Goal: Information Seeking & Learning: Find specific fact

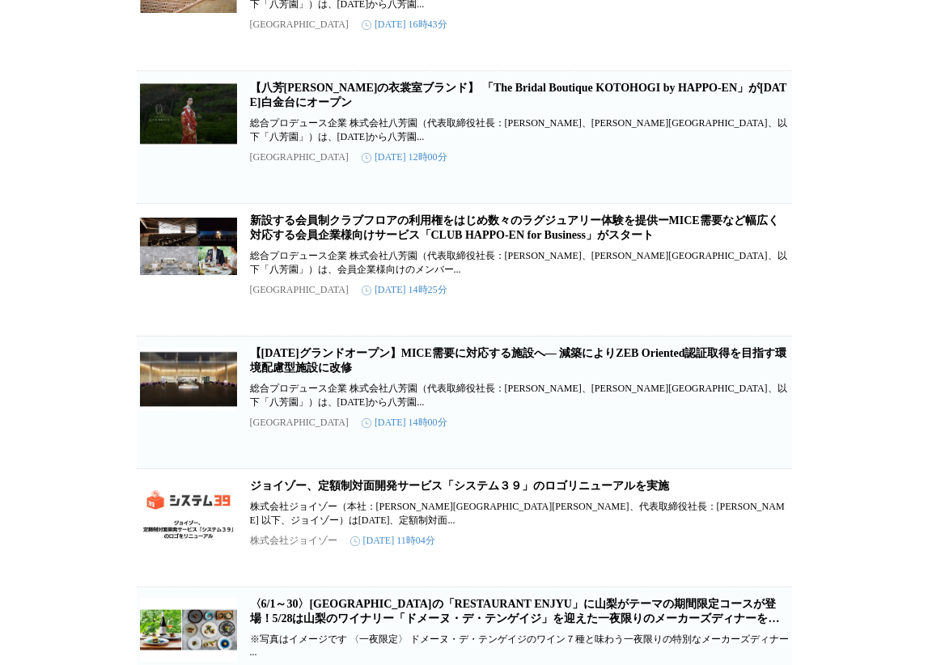
scroll to position [1375, 0]
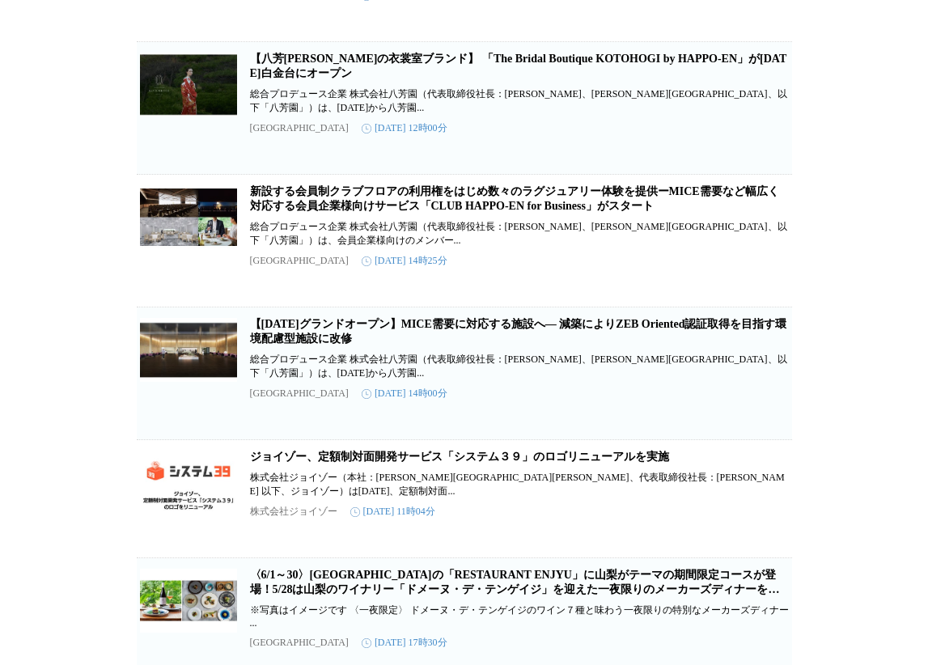
click at [452, 345] on link "【[DATE]グランドオープン】MICE需要に対応する施設へ― 減築によりZEB Oriented認証取得を目指す環境配慮型施設に改修" at bounding box center [518, 331] width 537 height 27
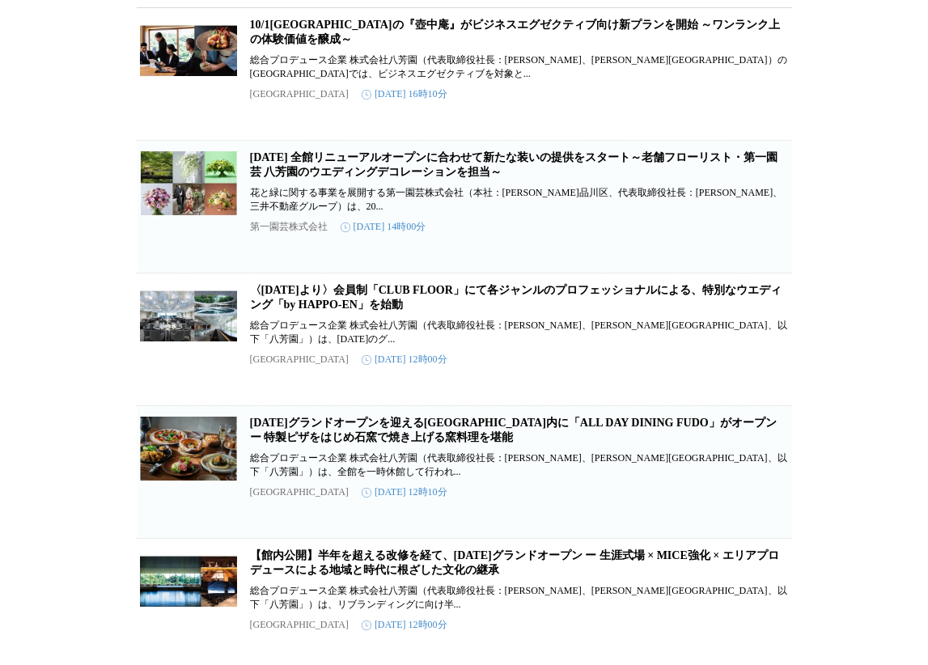
scroll to position [243, 0]
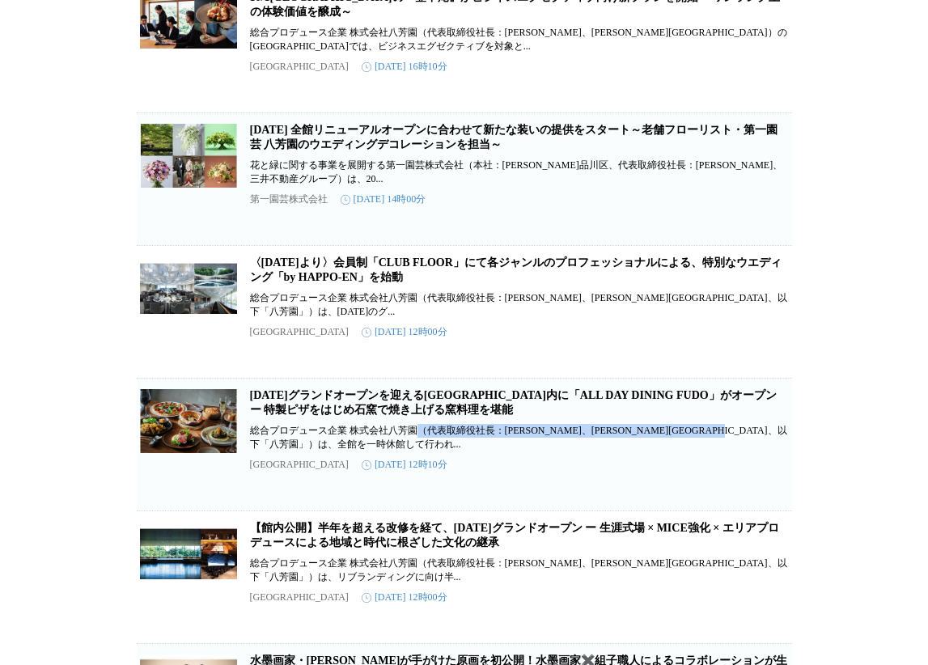
drag, startPoint x: 419, startPoint y: 461, endPoint x: 439, endPoint y: 481, distance: 28.0
click at [439, 451] on p "総合プロデュース企業 株式会社八芳園（代表取締役社長：[PERSON_NAME]、[PERSON_NAME][GEOGRAPHIC_DATA]、以下「八芳園」…" at bounding box center [519, 438] width 539 height 28
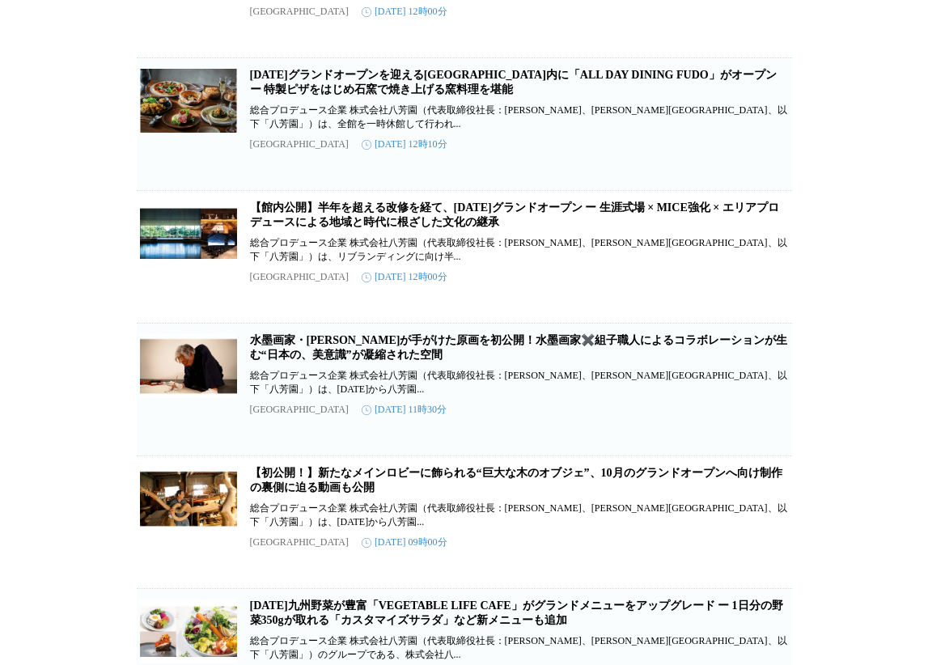
scroll to position [566, 0]
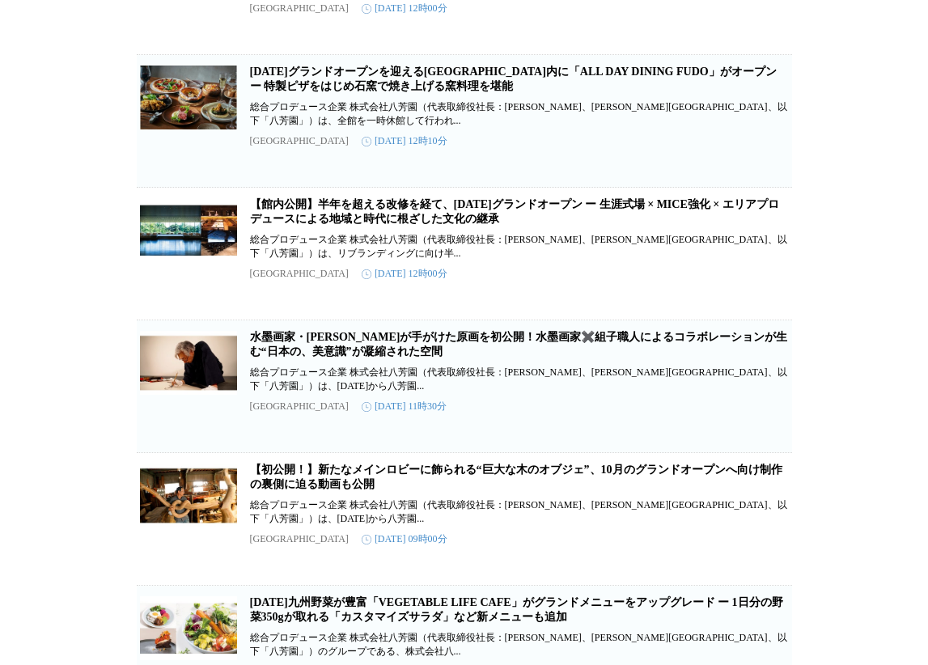
click at [464, 225] on link "【館内公開】半年を超える改修を経て、[DATE]グランドオープン ー 生涯式場 × MICE強化 × エリアプロデュースによる地域と時代に根ざした文化の継承" at bounding box center [514, 211] width 529 height 27
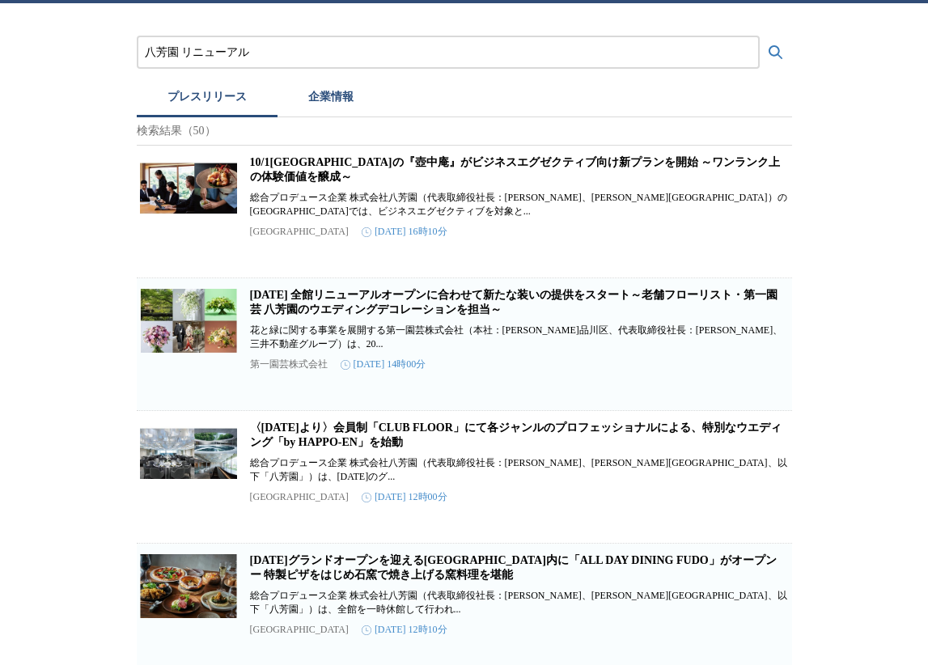
scroll to position [0, 0]
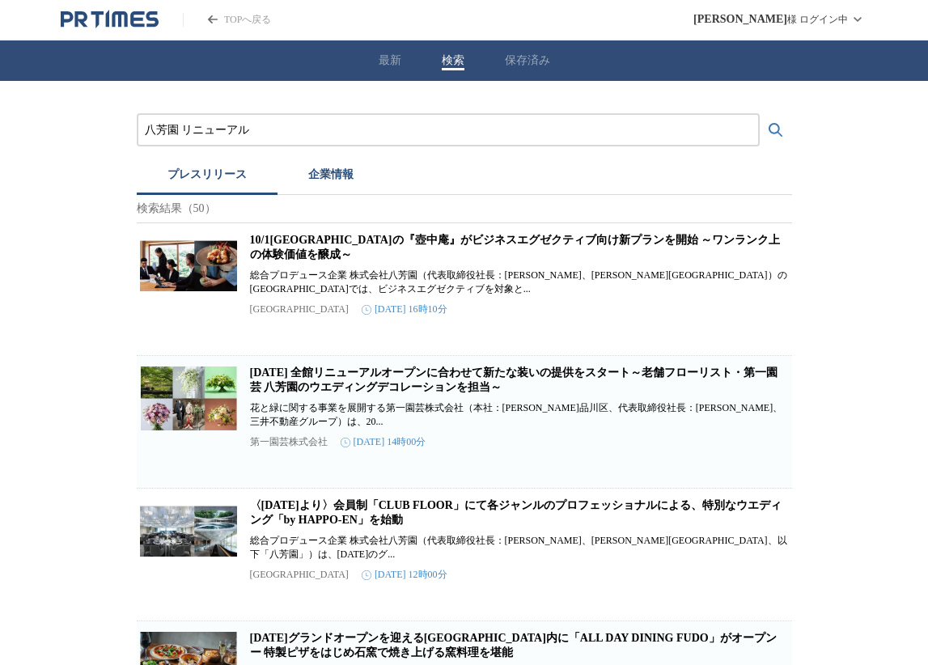
click at [442, 393] on link "[DATE] 全館リニューアルオープンに合わせて新たな装いの提供をスタート～老舗フローリスト・第一園芸 八芳園のウエディングデコレーションを担当～" at bounding box center [514, 379] width 528 height 27
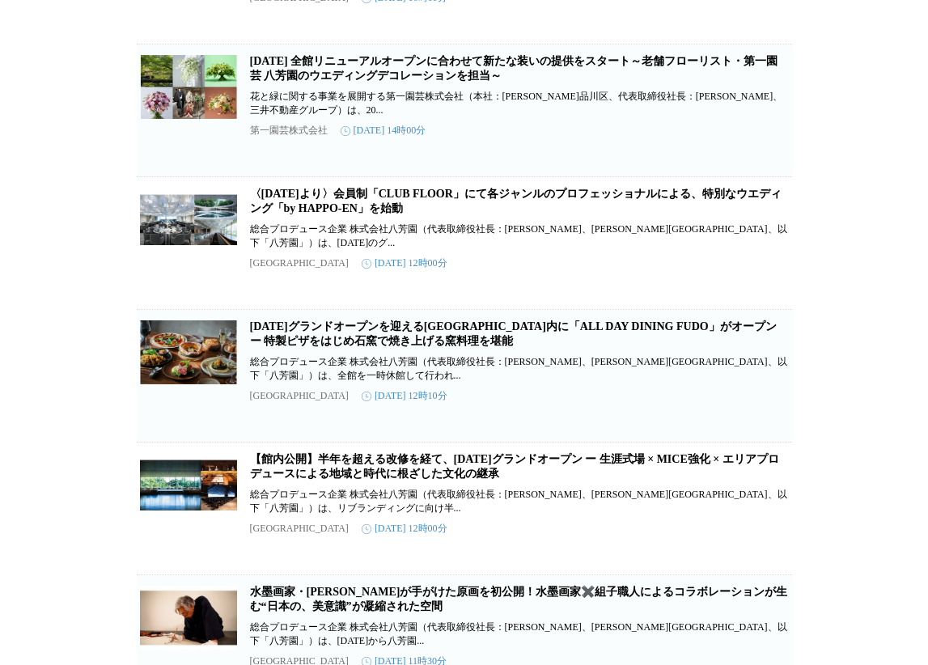
scroll to position [324, 0]
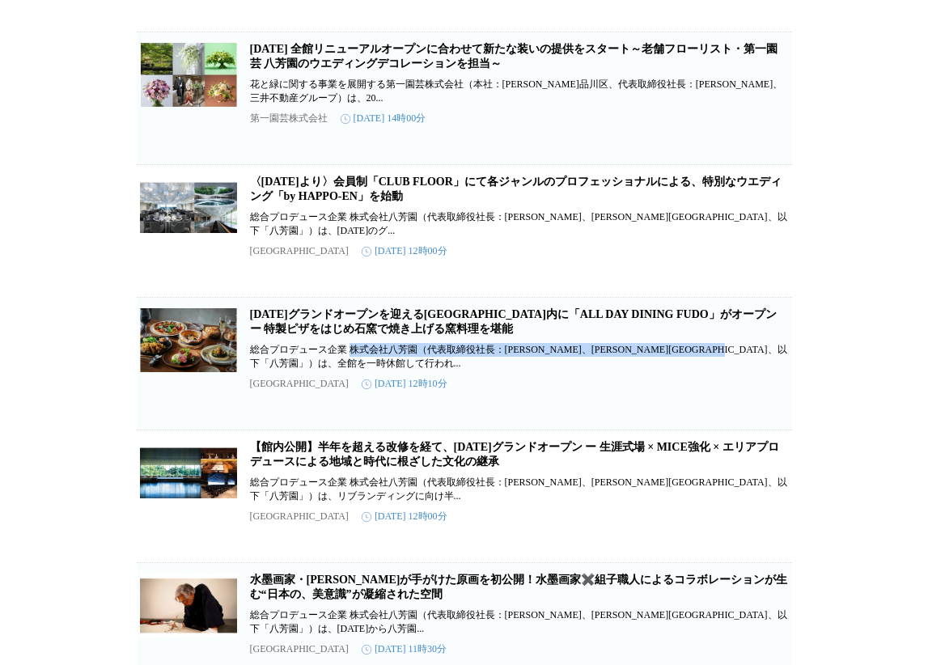
drag, startPoint x: 353, startPoint y: 385, endPoint x: 354, endPoint y: 396, distance: 10.5
click at [354, 371] on p "総合プロデュース企業 株式会社八芳園（代表取締役社長：[PERSON_NAME]、[PERSON_NAME][GEOGRAPHIC_DATA]、以下「八芳園」…" at bounding box center [519, 357] width 539 height 28
click at [352, 335] on link "[DATE]グランドオープンを迎える[GEOGRAPHIC_DATA]内に「ALL DAY DINING FUDO」がオープン ー 特製ピザをはじめ石窯で焼き…" at bounding box center [513, 321] width 527 height 27
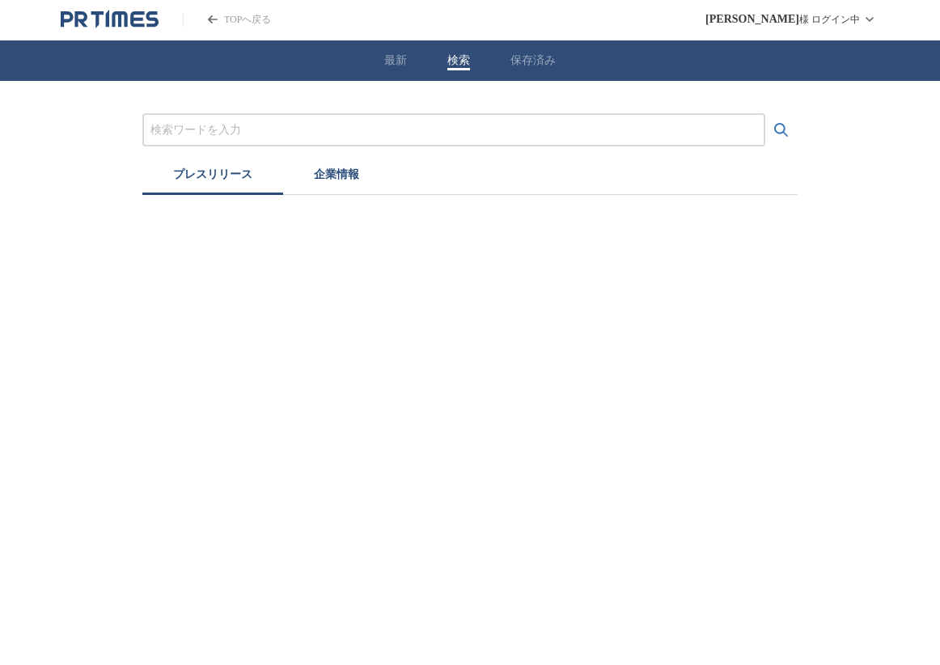
click at [276, 131] on input "プレスリリースおよび企業を検索する" at bounding box center [453, 130] width 607 height 18
click at [794, 123] on button "検索する" at bounding box center [781, 130] width 32 height 32
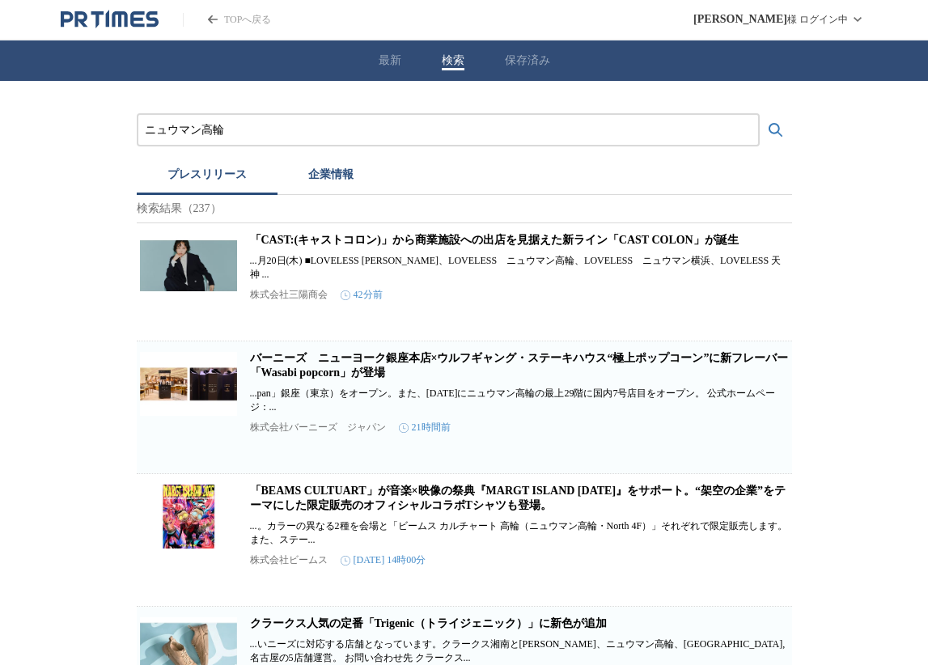
click at [420, 131] on input "ニュウマン高輪" at bounding box center [448, 130] width 607 height 18
click at [333, 136] on input "ニュウマン高輪" at bounding box center [448, 130] width 607 height 18
type input "ニ"
type input "ルミネ"
click at [760, 114] on button "検索する" at bounding box center [776, 130] width 32 height 32
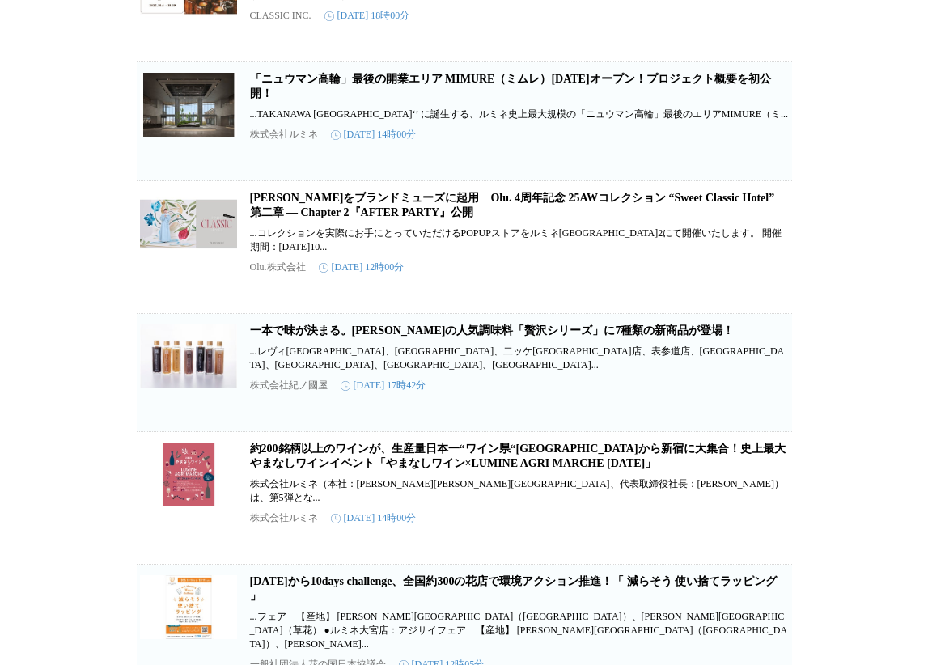
scroll to position [2800, 0]
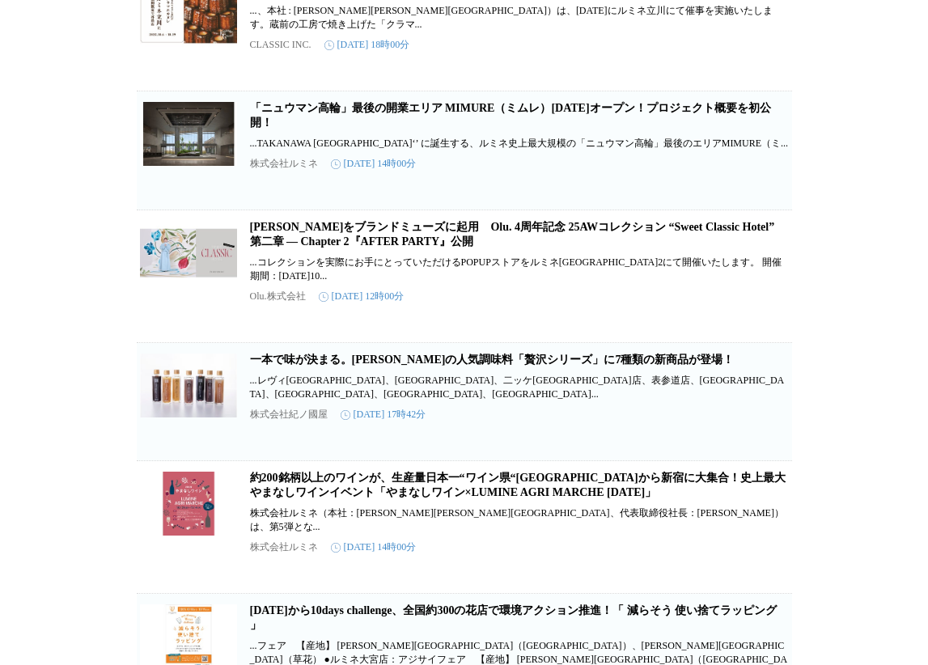
click at [325, 129] on link "「ニュウマン高輪」最後の開業エリア MIMURE（ミムレ）2026年3月28日オープン！プロジェクト概要を初公開！" at bounding box center [510, 115] width 521 height 27
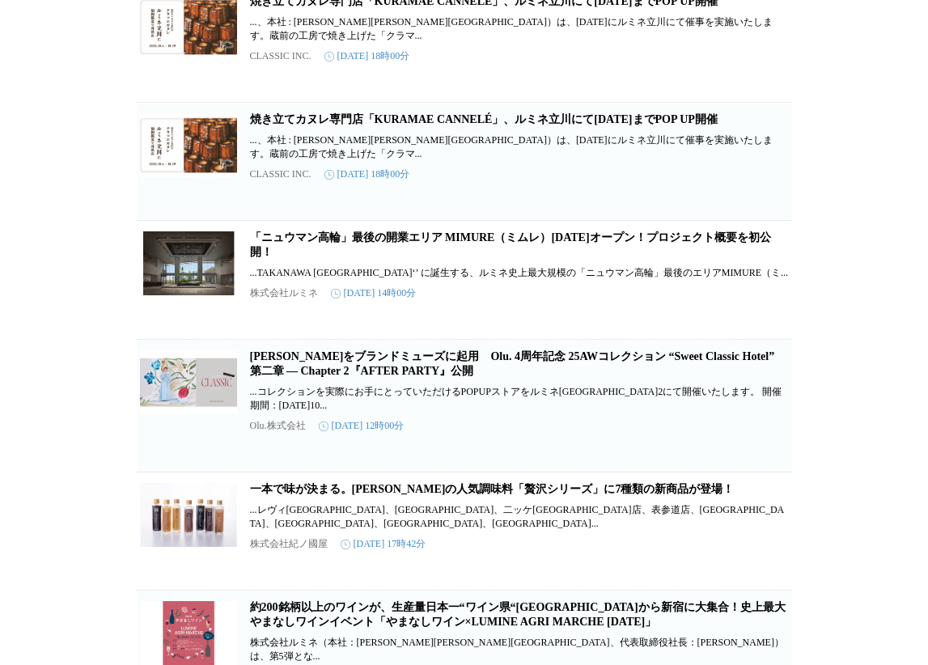
scroll to position [2455, 0]
